Goal: Transaction & Acquisition: Purchase product/service

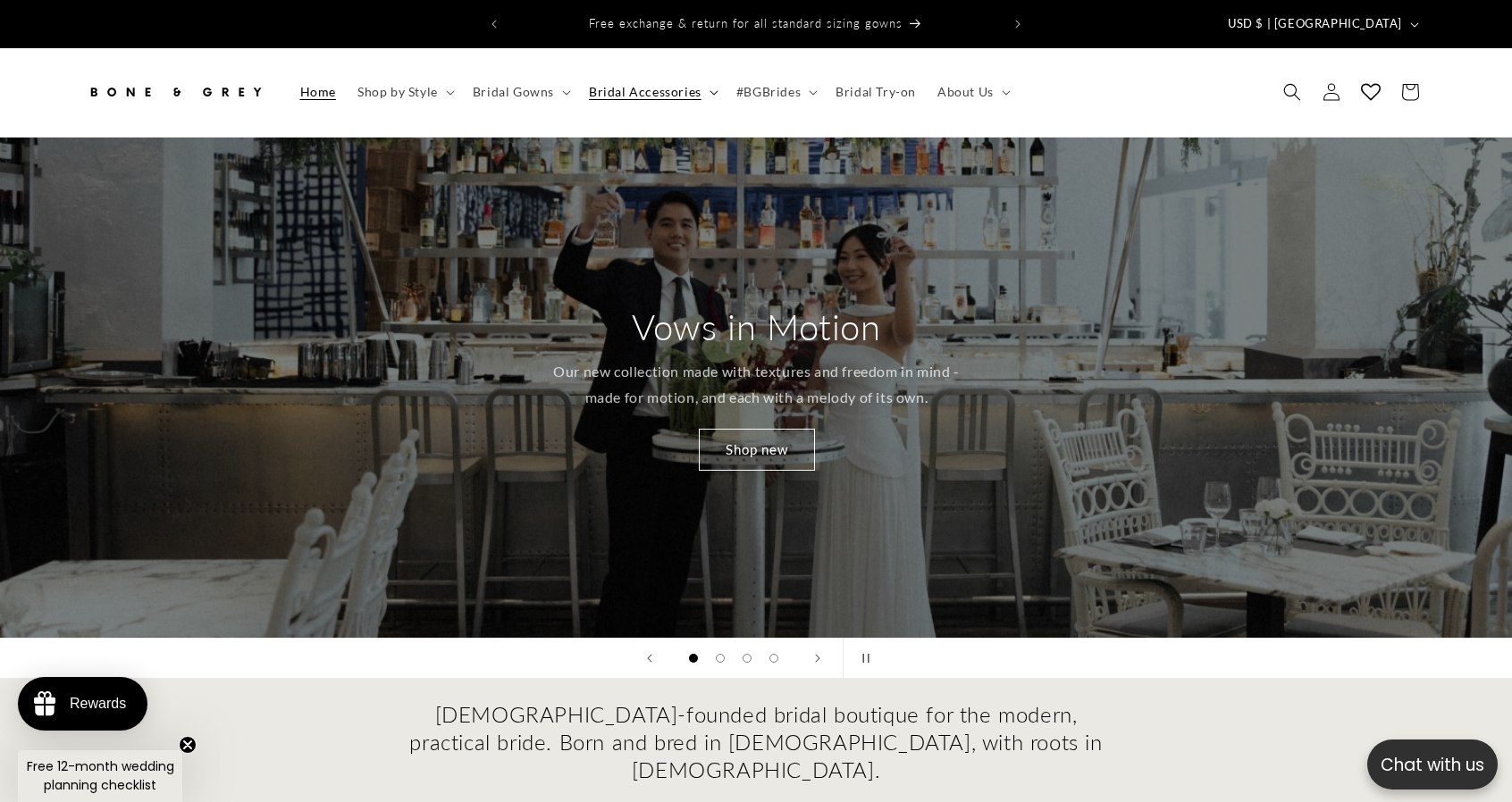
click at [654, 84] on span "Bridal Accessories" at bounding box center [644, 91] width 113 height 16
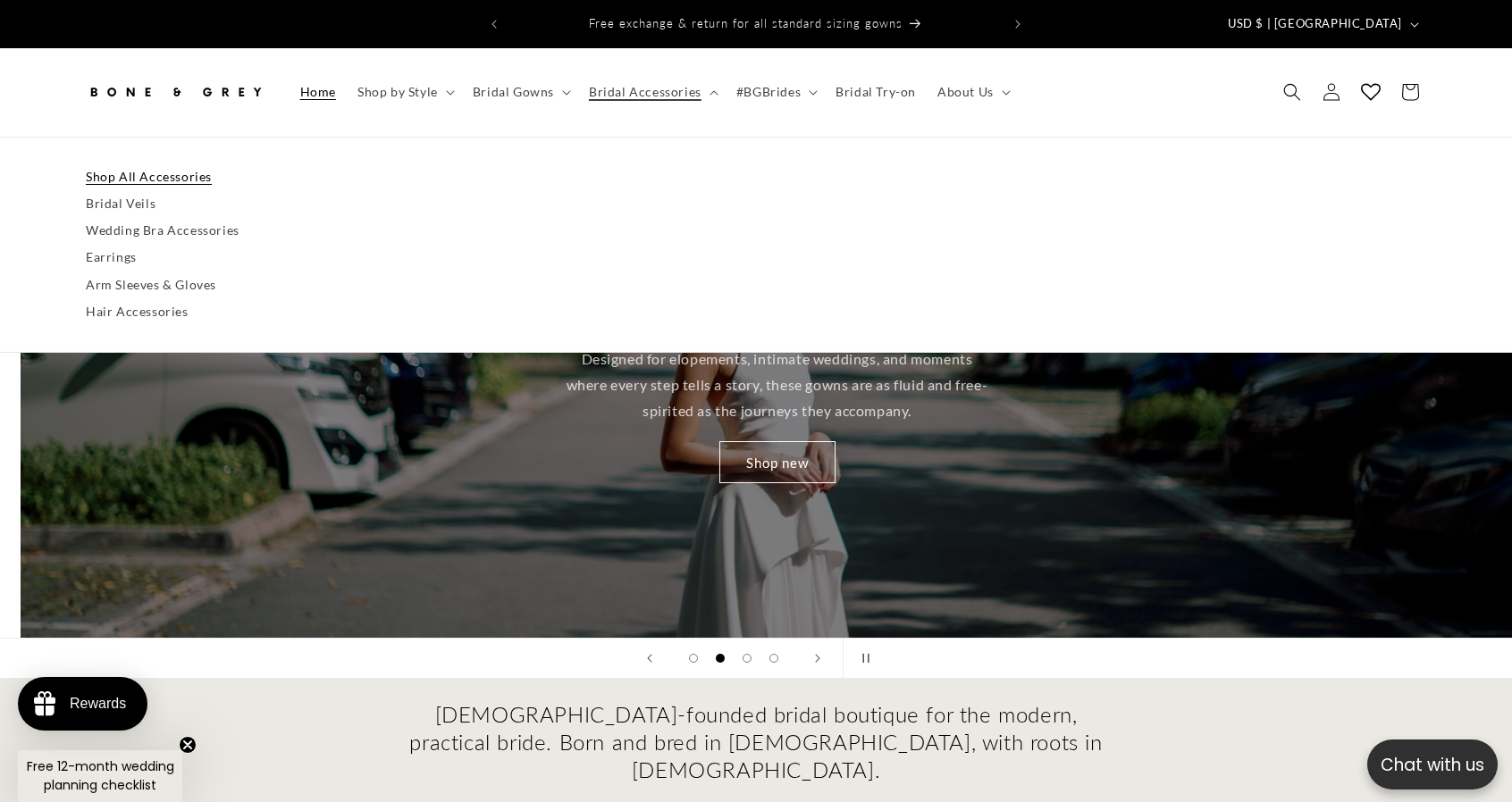
click at [195, 164] on link "Shop All Accessories" at bounding box center [755, 177] width 1340 height 27
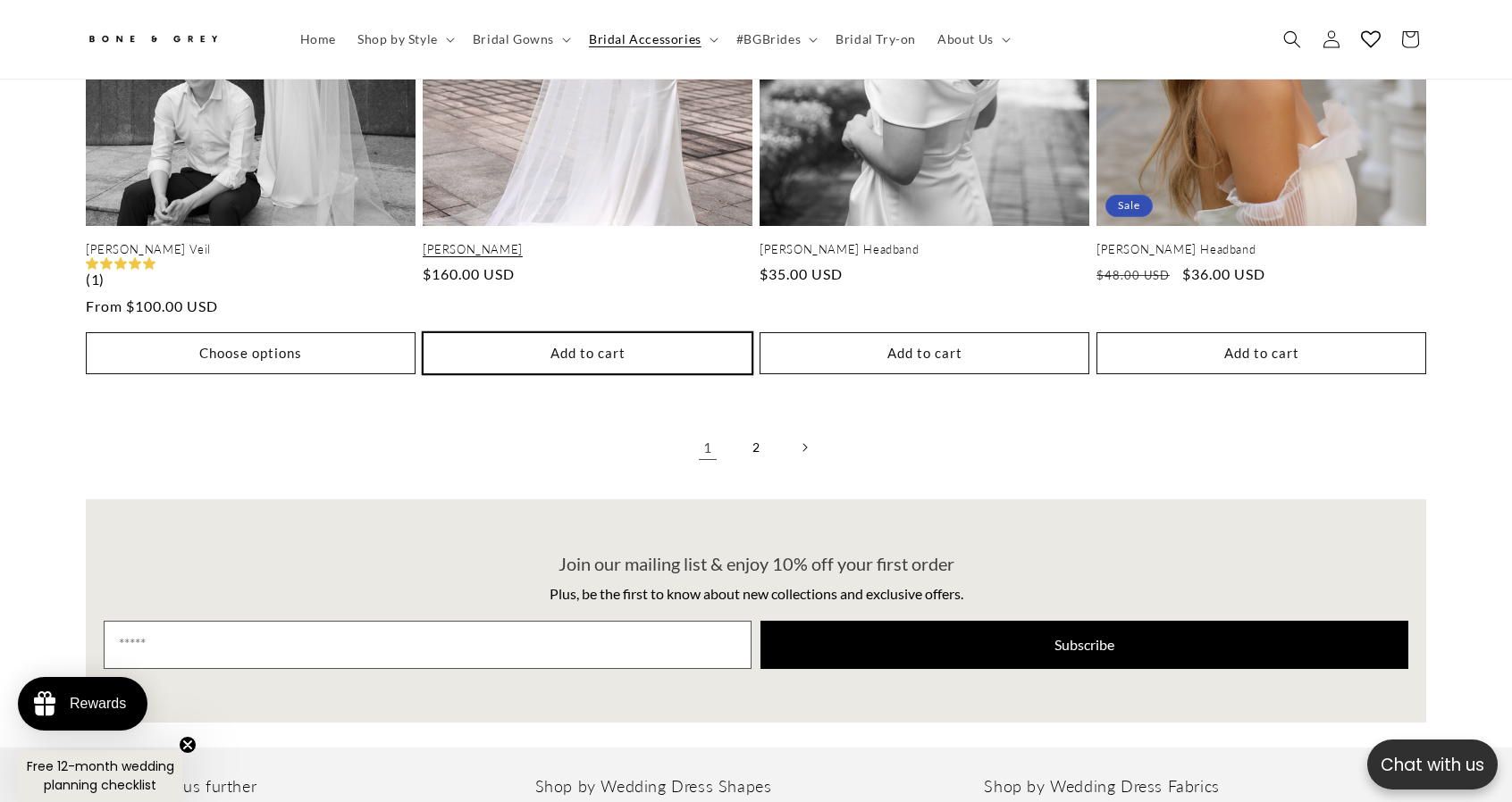
scroll to position [3850, 0]
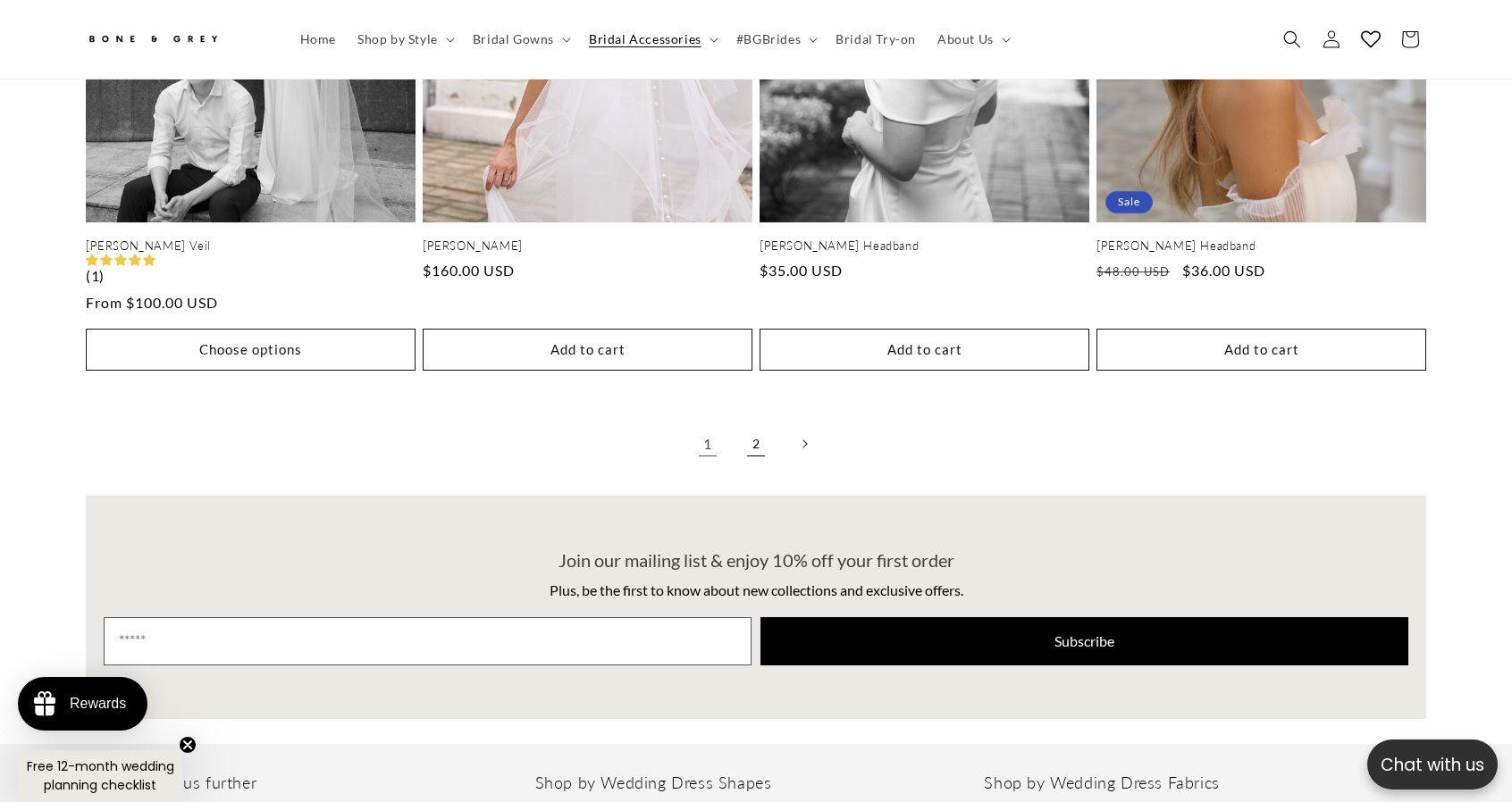
click at [759, 424] on link "2" at bounding box center [756, 443] width 39 height 39
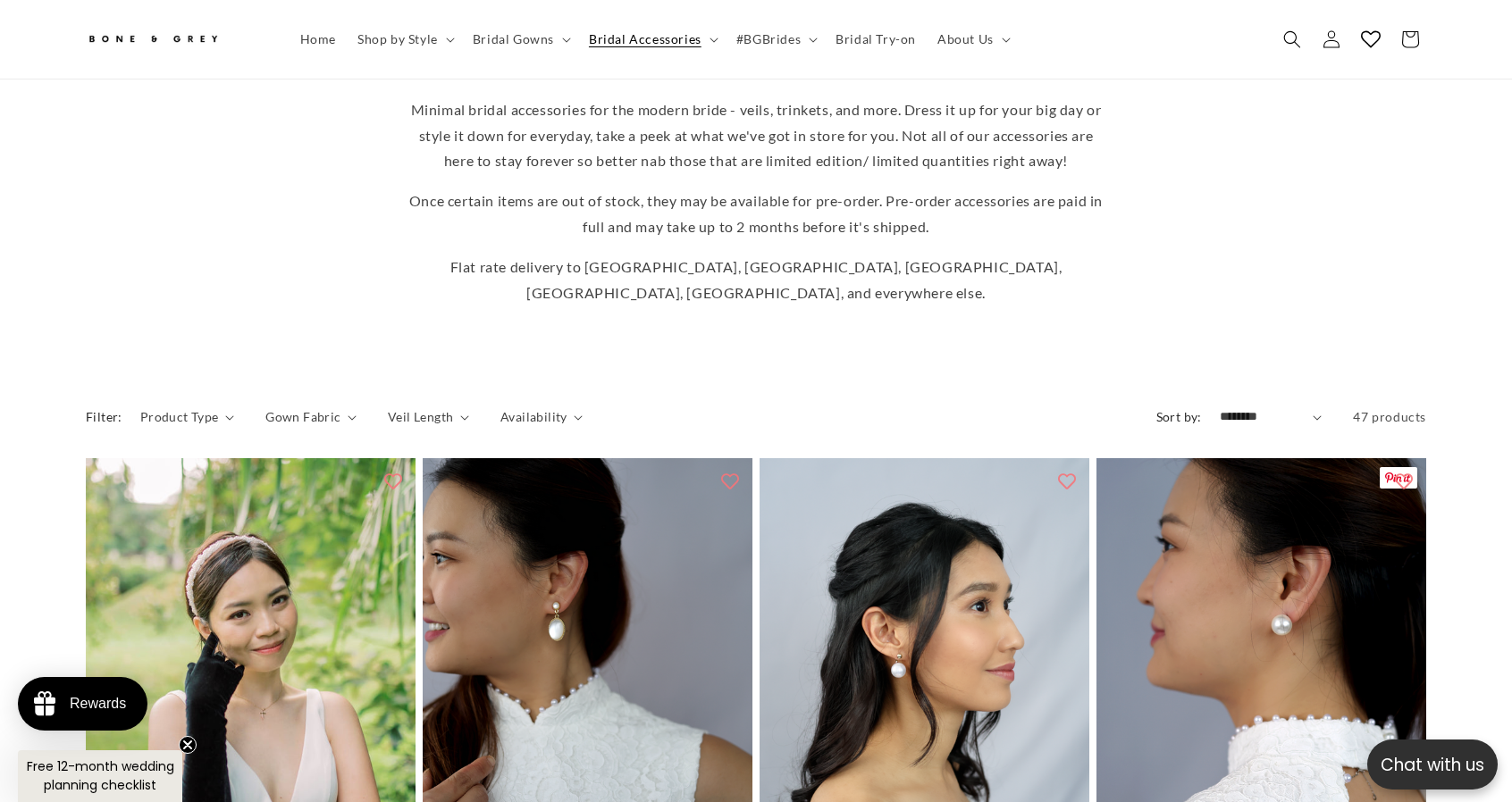
scroll to position [393, 0]
